Goal: Find specific page/section: Find specific page/section

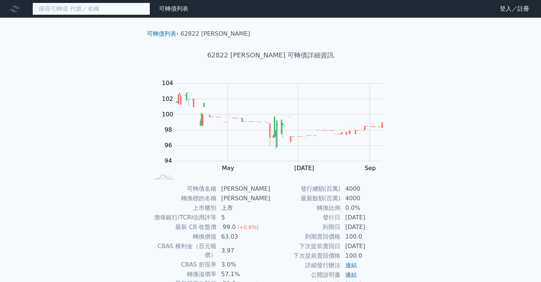
click at [86, 10] on input at bounding box center [91, 9] width 118 height 13
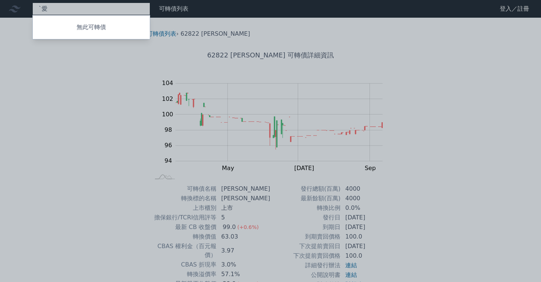
type input "ˋ"
type input "9"
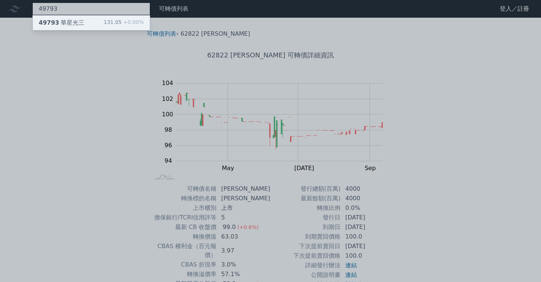
type input "49793"
click at [68, 23] on div "49793 華星光三" at bounding box center [62, 22] width 46 height 9
click at [79, 24] on div "49793 華星光三" at bounding box center [62, 22] width 46 height 9
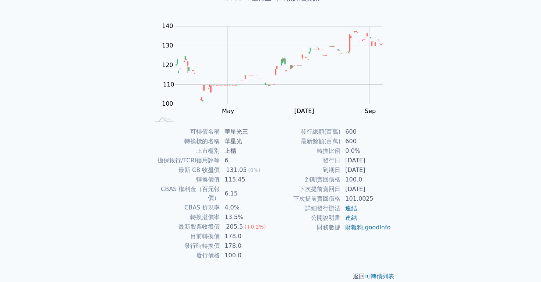
scroll to position [59, 0]
